Goal: Navigation & Orientation: Find specific page/section

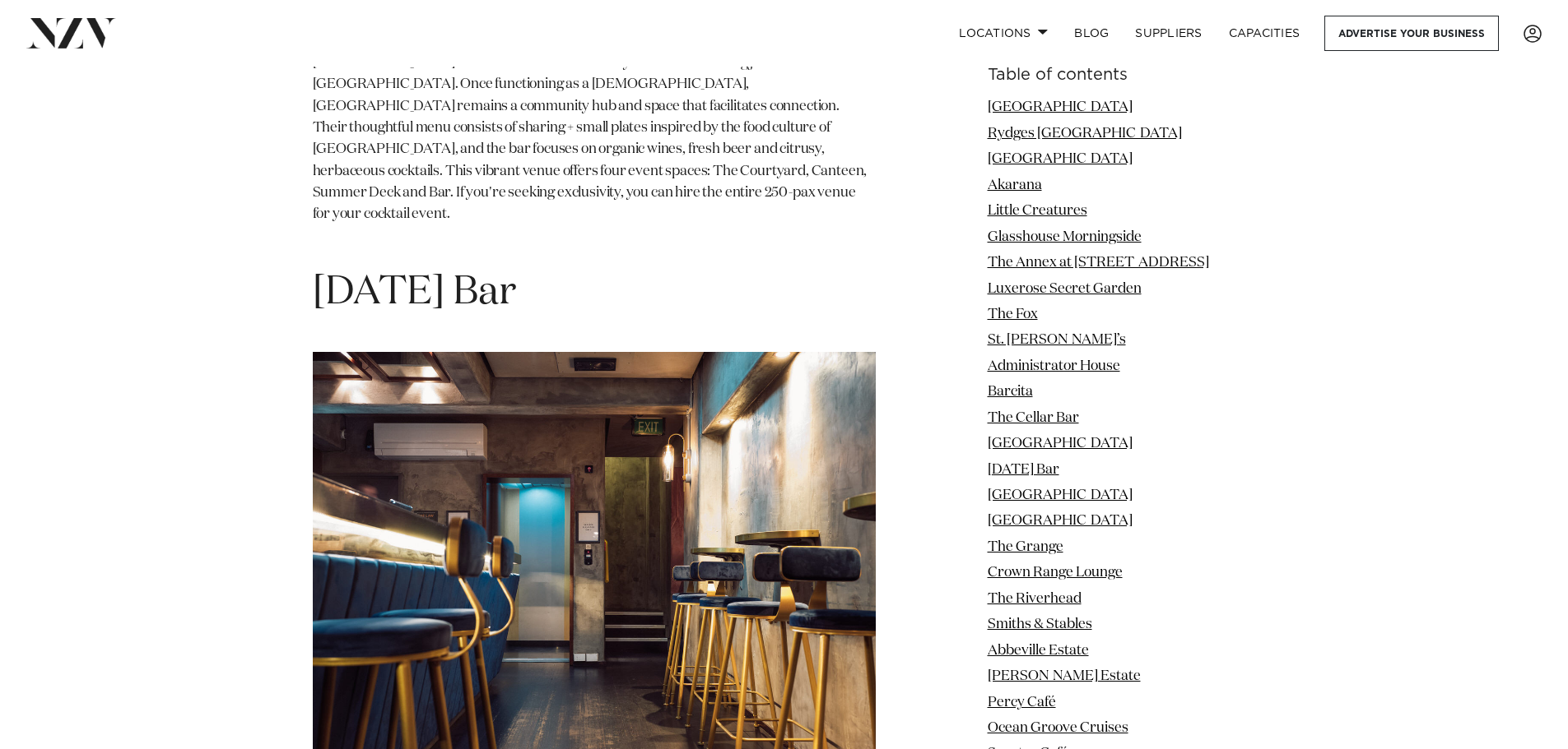
scroll to position [11661, 0]
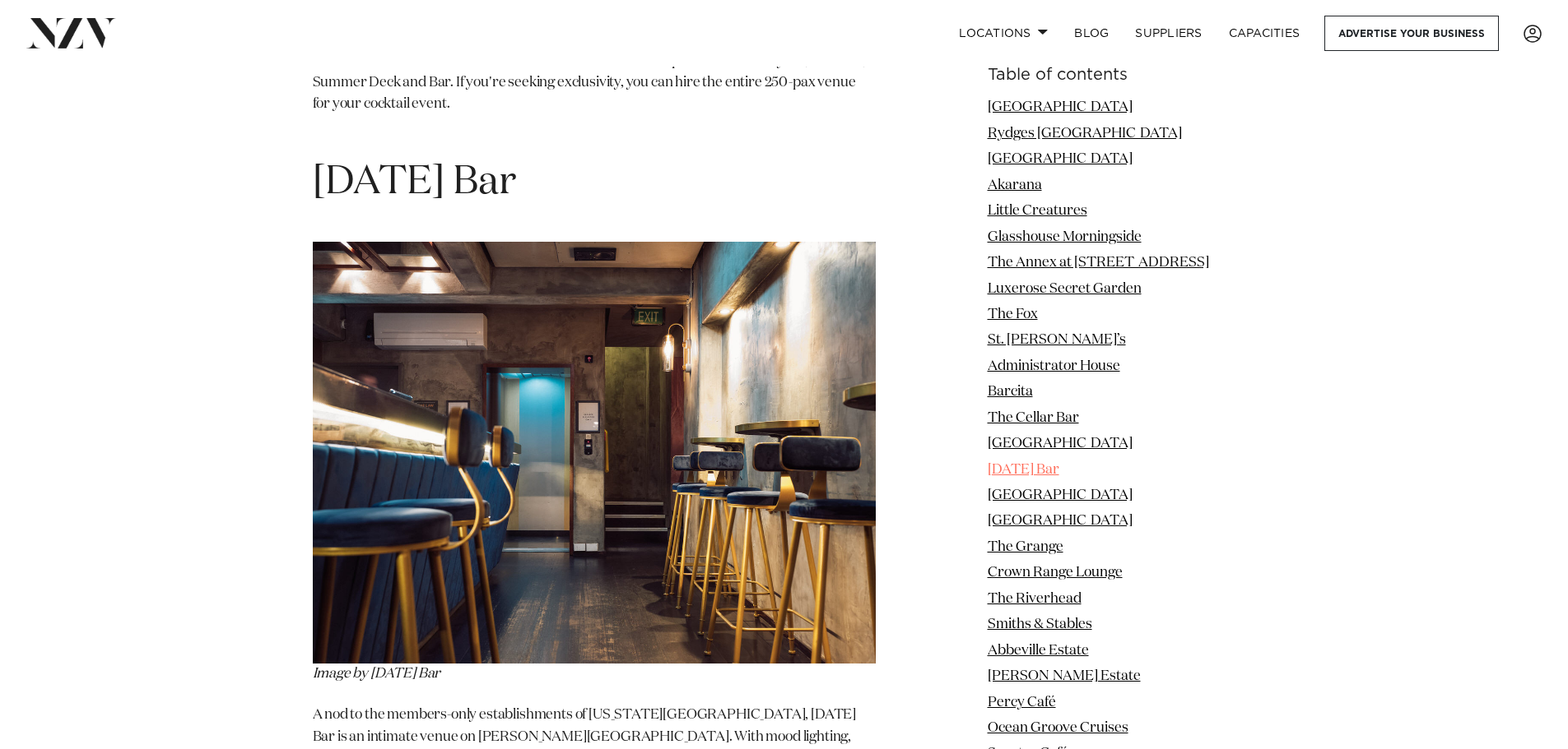
click at [1059, 468] on link "[DATE] Bar" at bounding box center [1022, 469] width 71 height 14
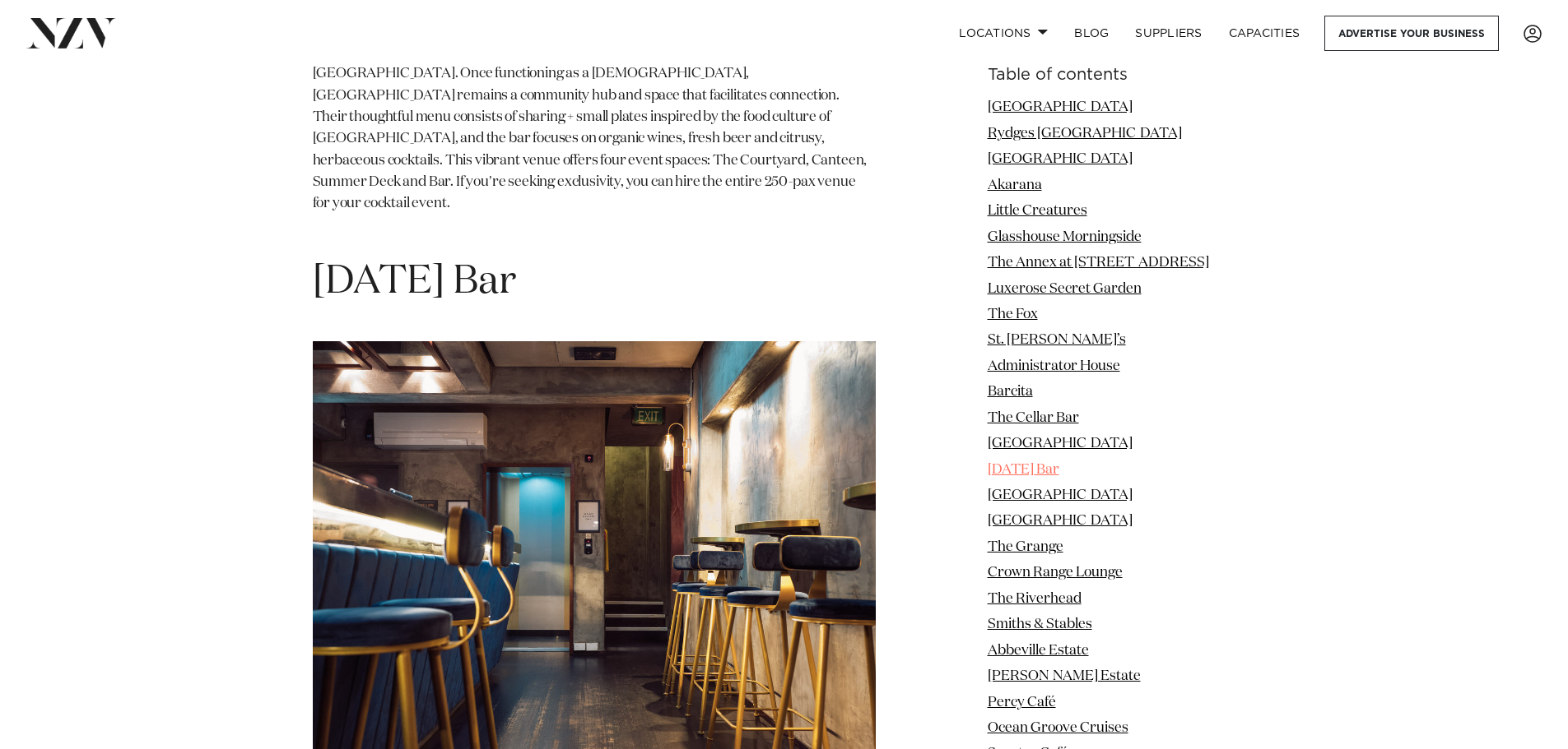
scroll to position [11553, 0]
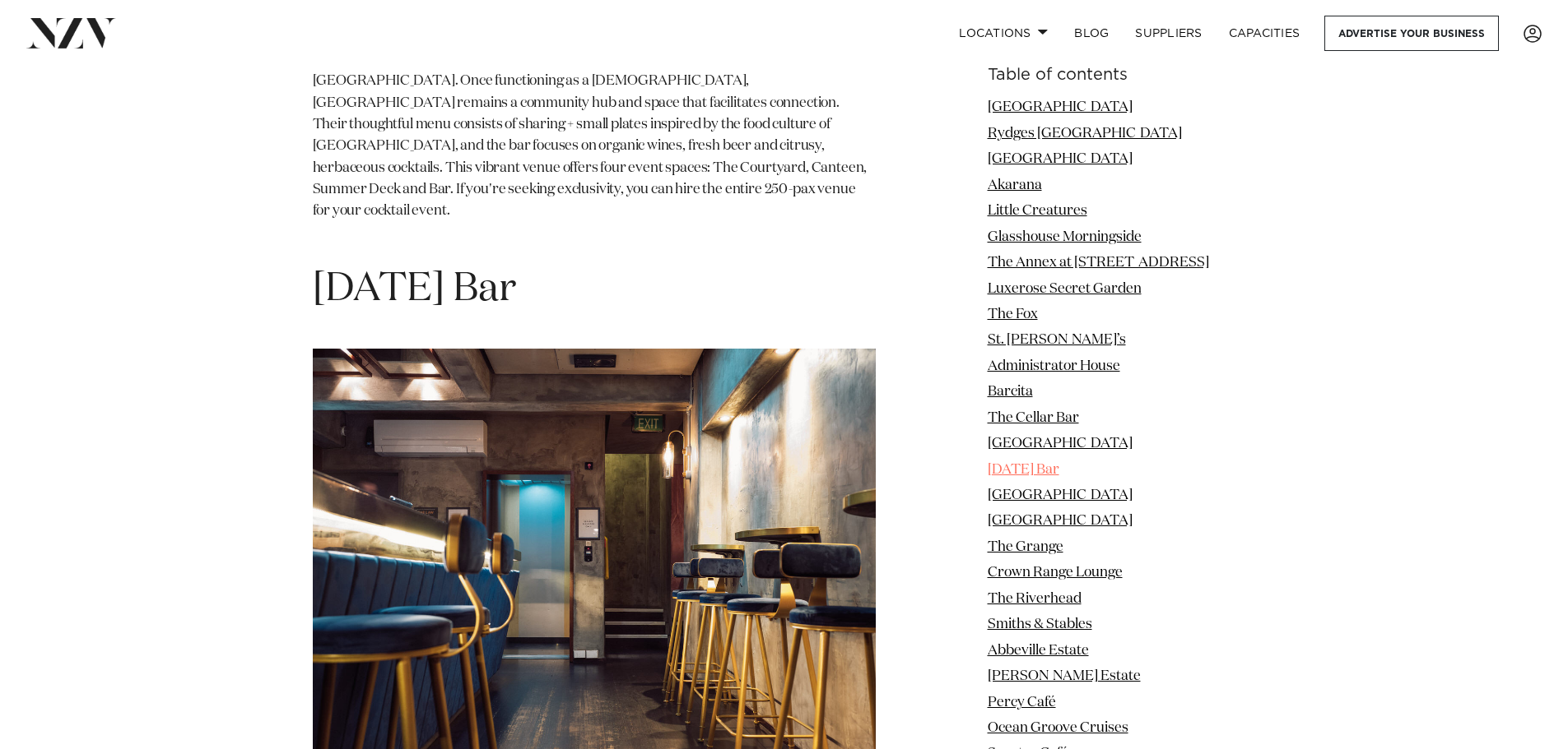
click at [1027, 466] on link "[DATE] Bar" at bounding box center [1022, 469] width 71 height 14
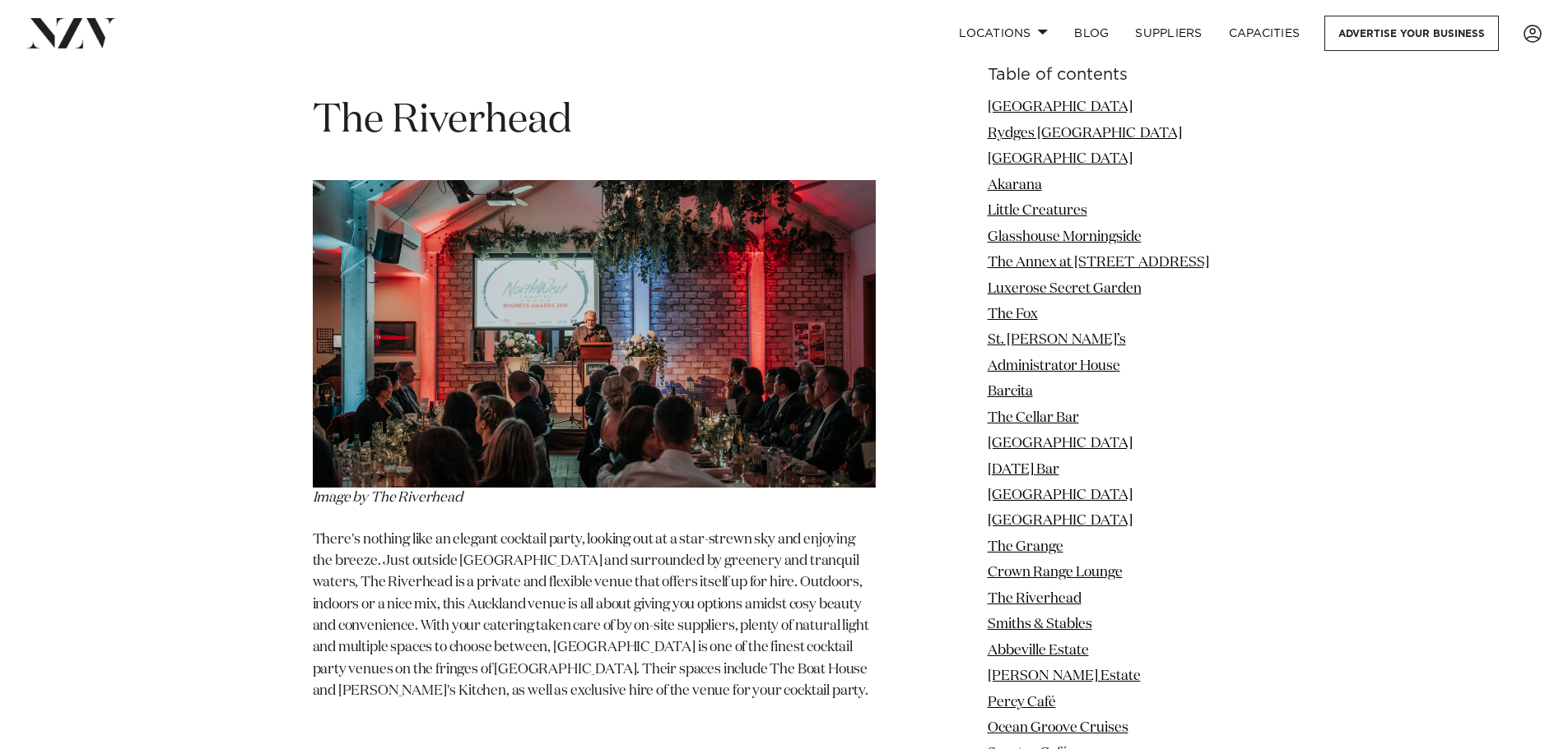
scroll to position [15256, 0]
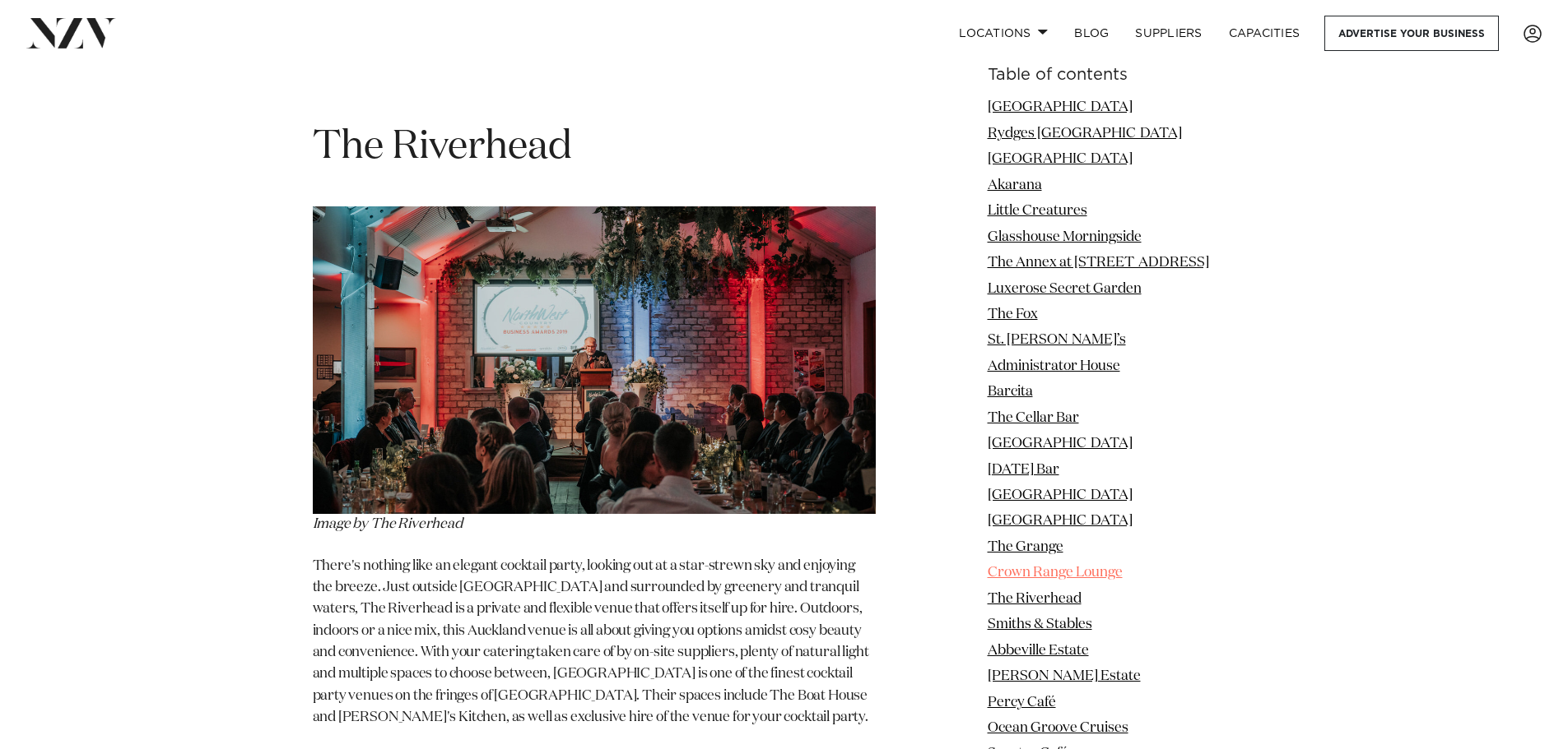
click at [1105, 567] on link "Crown Range Lounge" at bounding box center [1054, 573] width 135 height 14
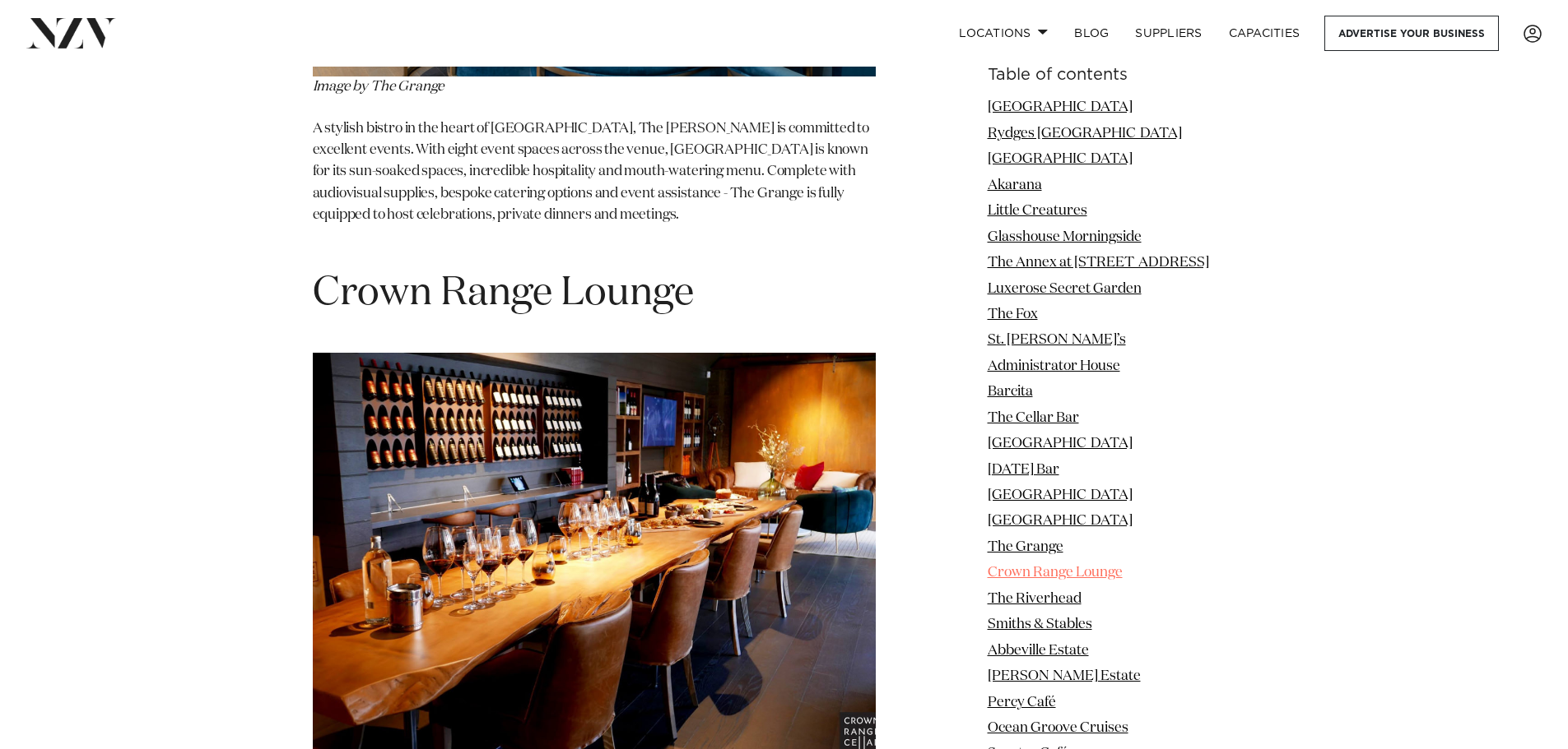
scroll to position [14340, 0]
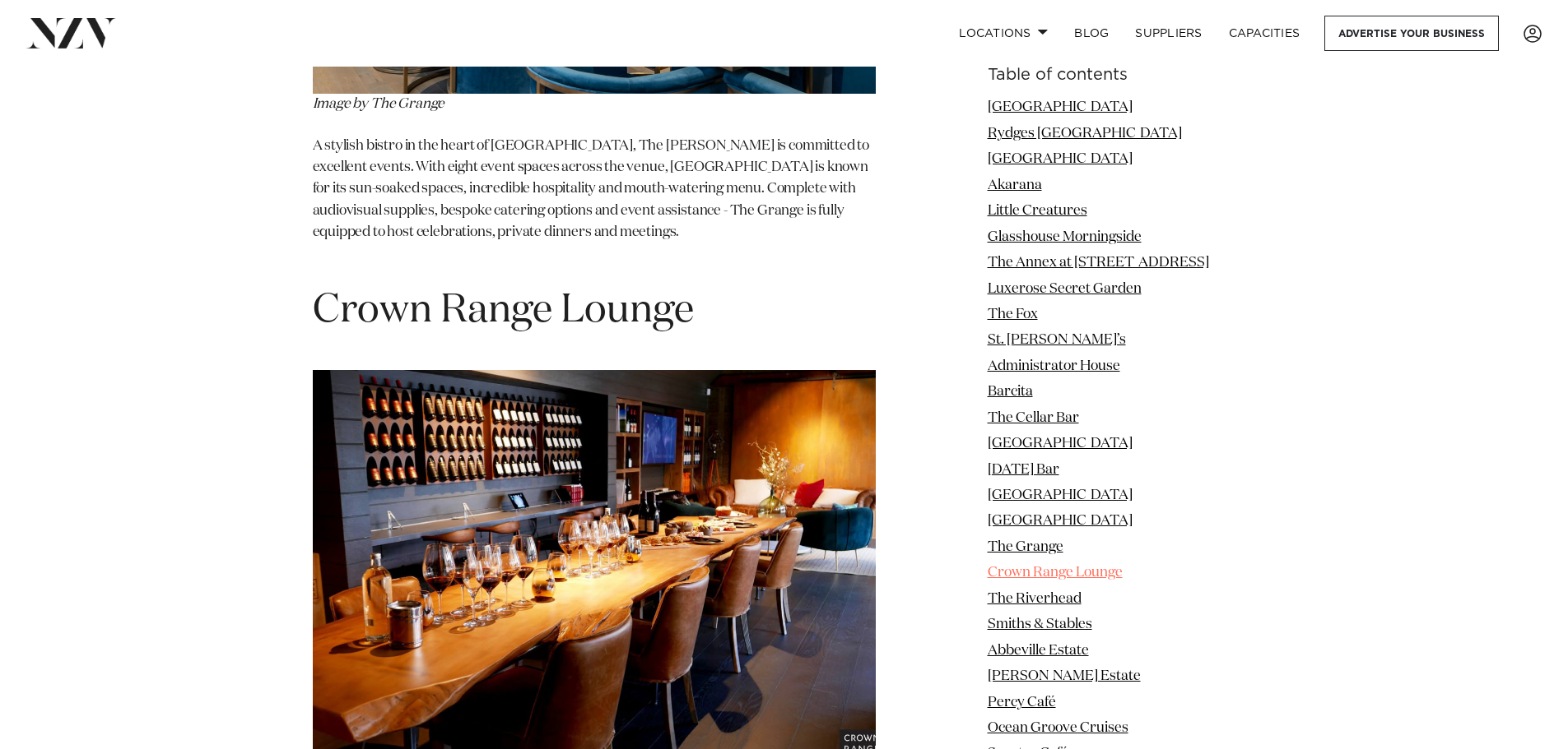
click at [1069, 571] on link "Crown Range Lounge" at bounding box center [1054, 573] width 135 height 14
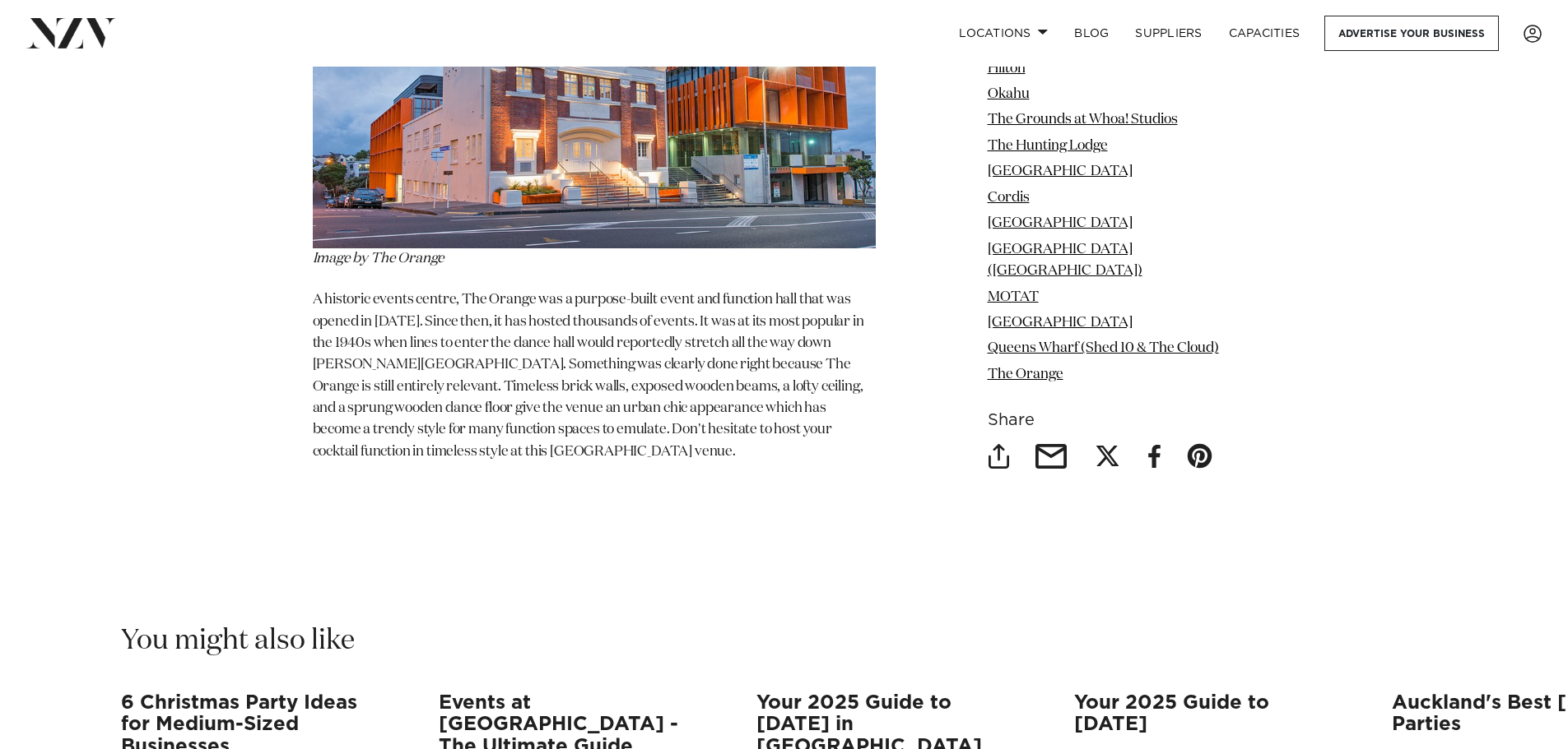
scroll to position [31285, 0]
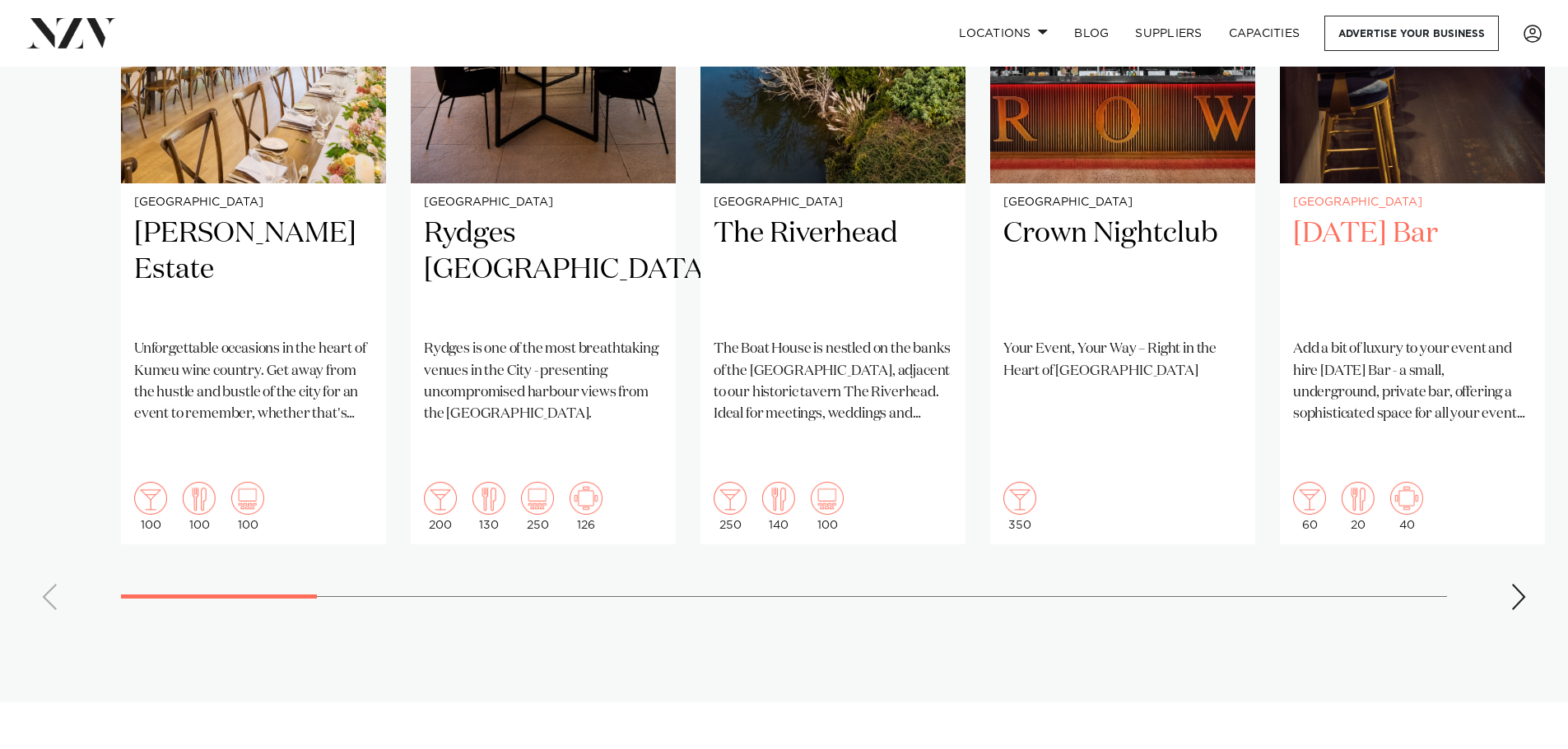
scroll to position [1399, 0]
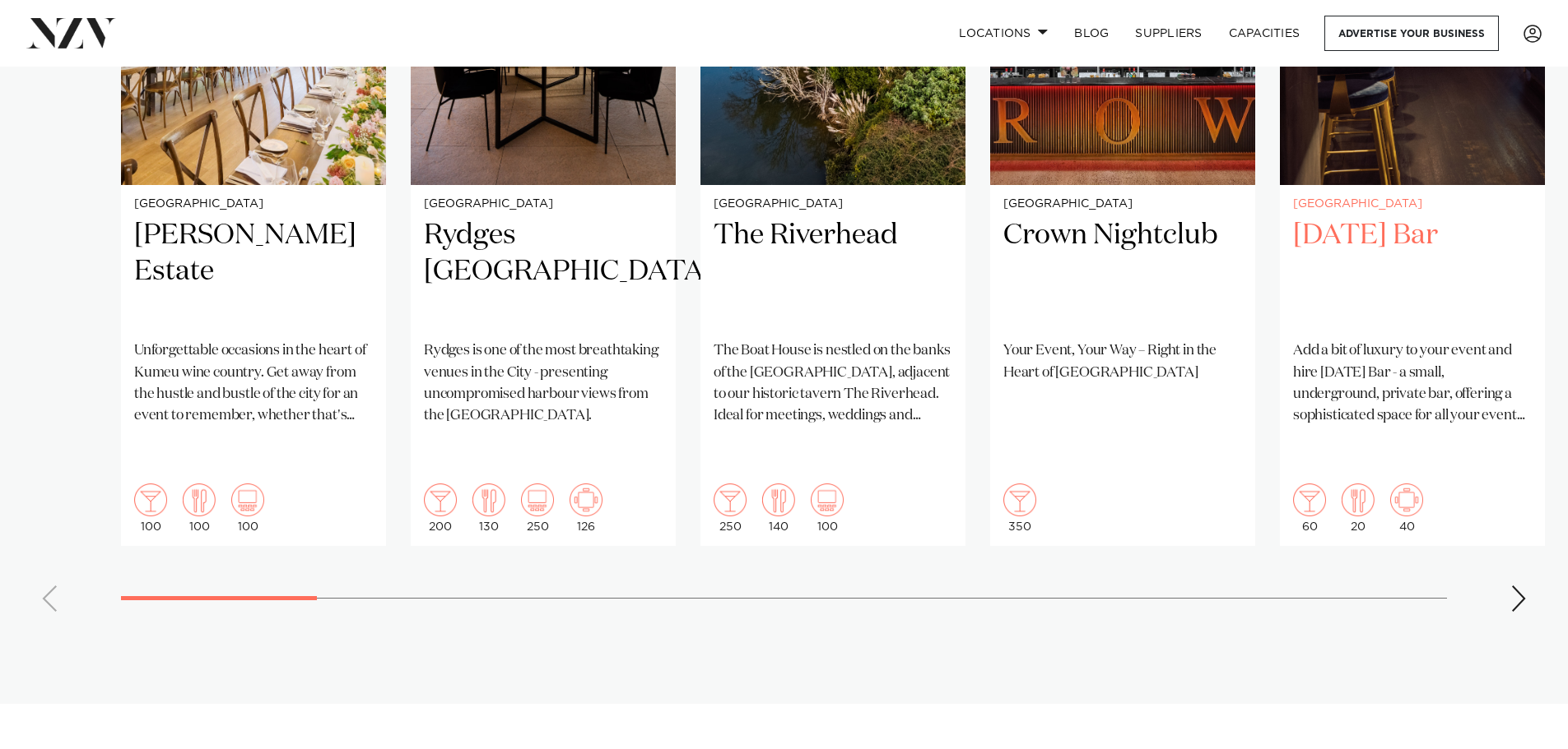
click at [1405, 230] on h2 "[DATE] Bar" at bounding box center [1412, 273] width 239 height 111
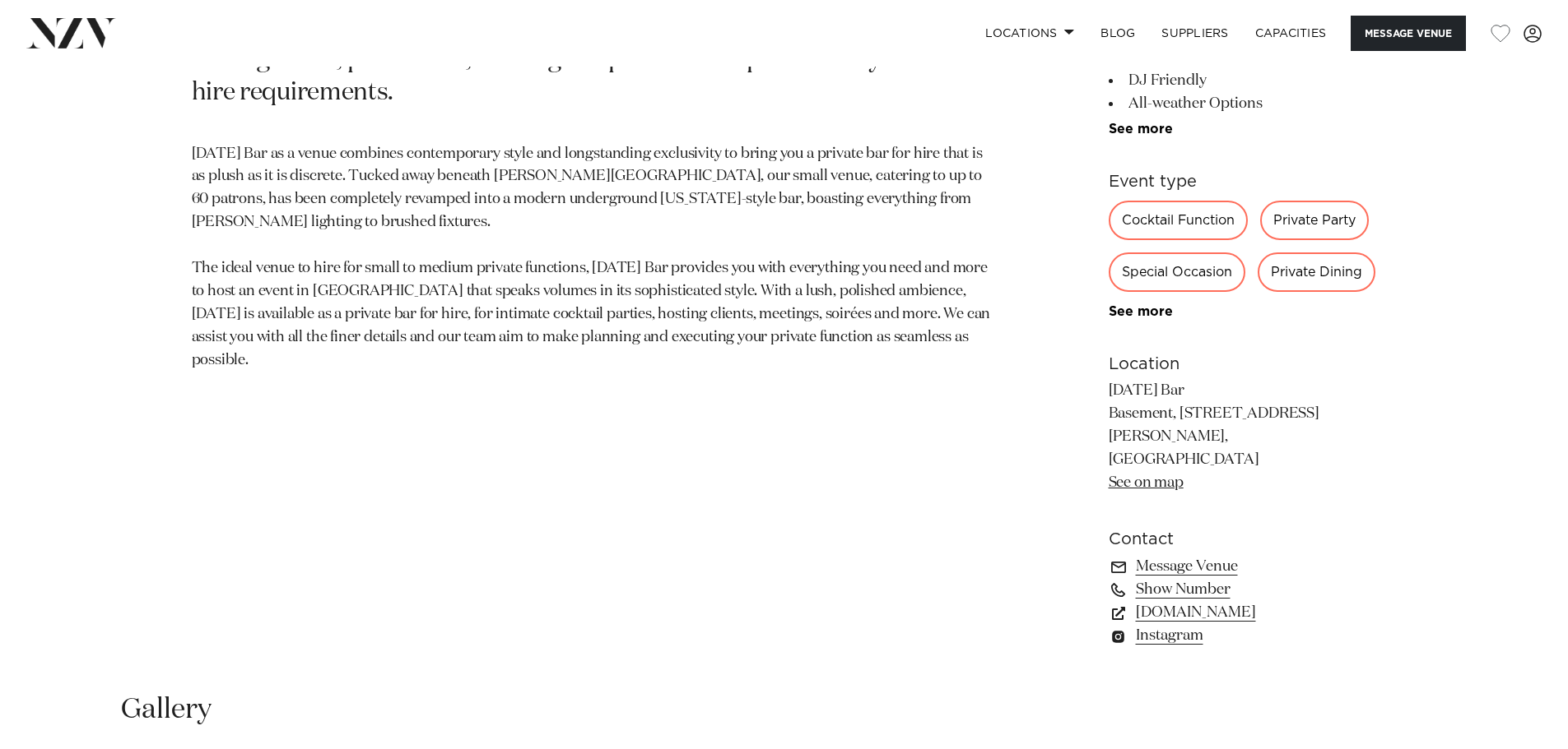
scroll to position [1069, 0]
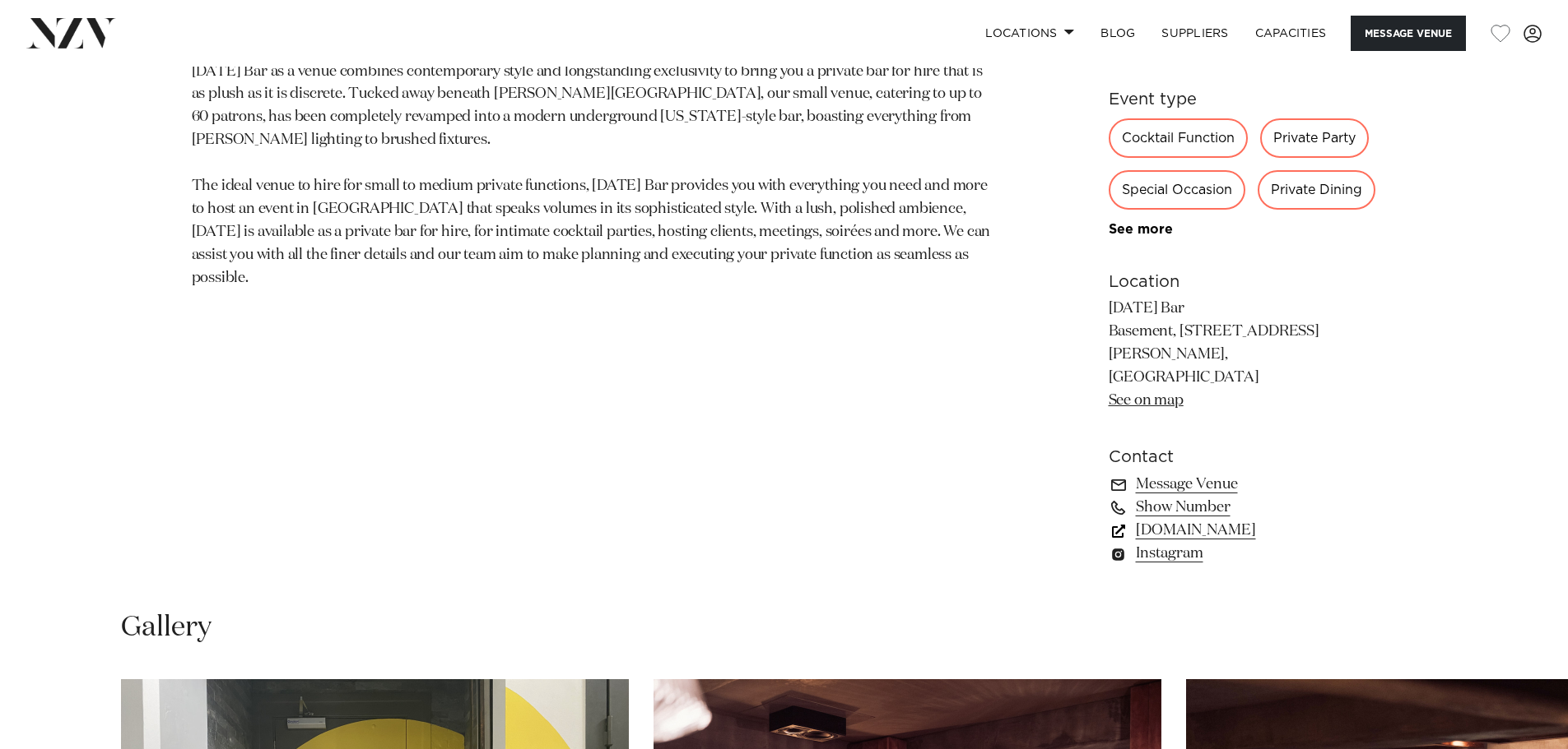
click at [1230, 519] on link "[DOMAIN_NAME]" at bounding box center [1243, 531] width 268 height 23
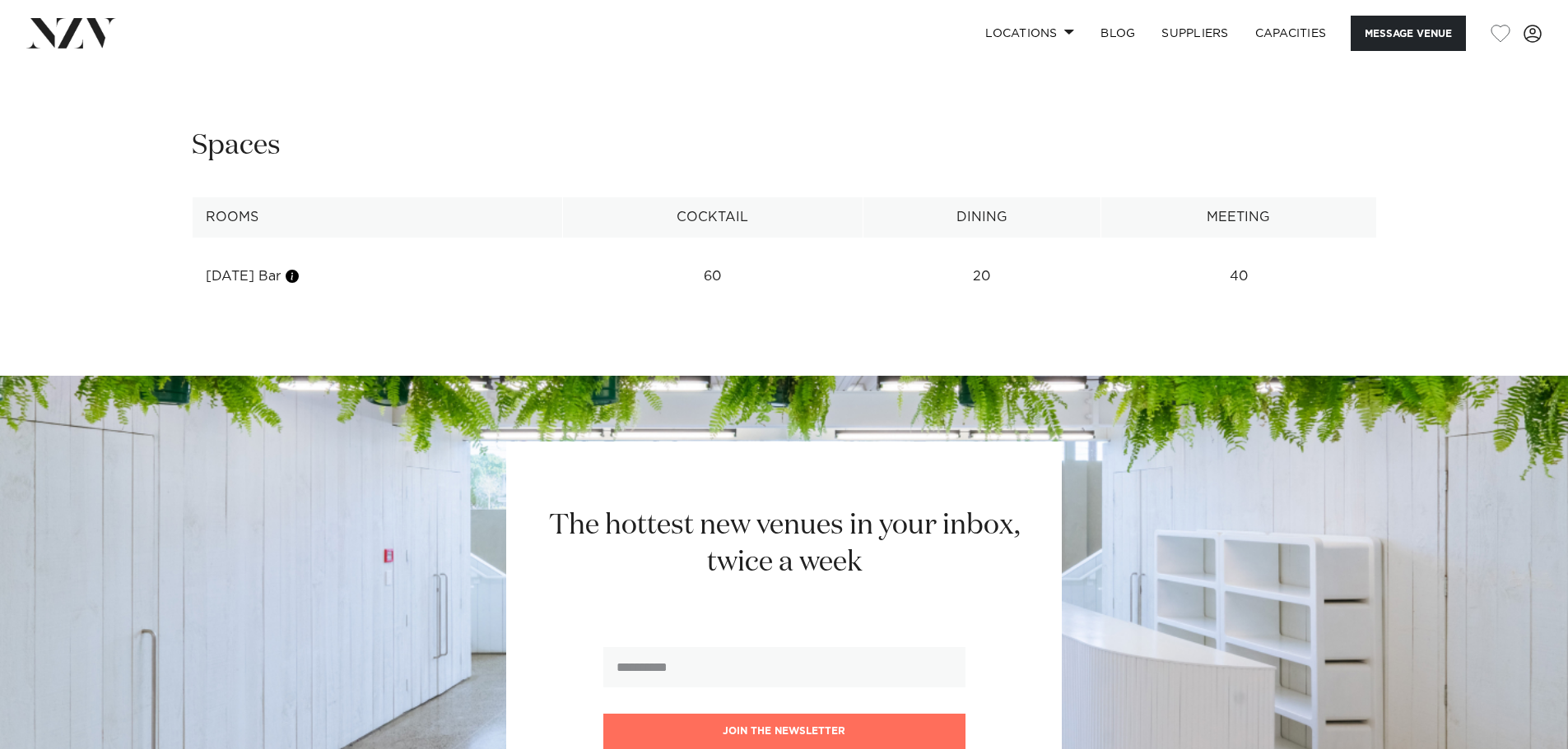
scroll to position [2056, 0]
